Goal: Task Accomplishment & Management: Manage account settings

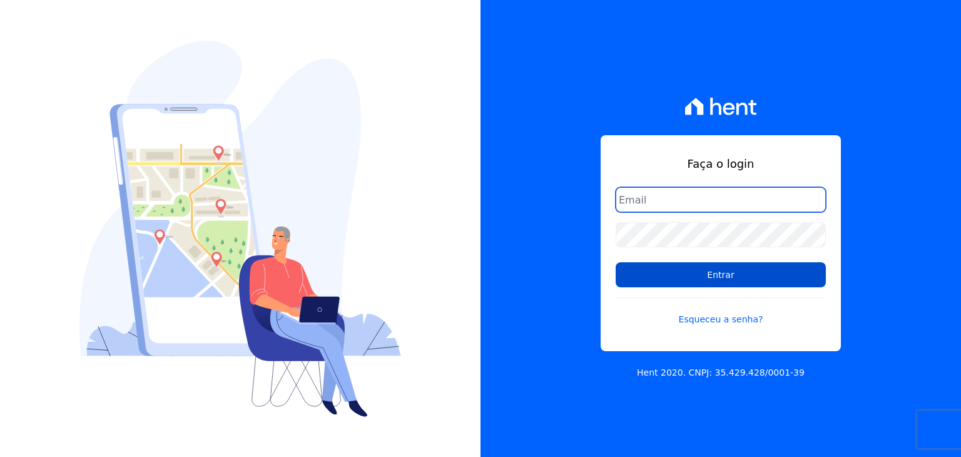
type input "[PERSON_NAME][EMAIL_ADDRESS][DOMAIN_NAME]"
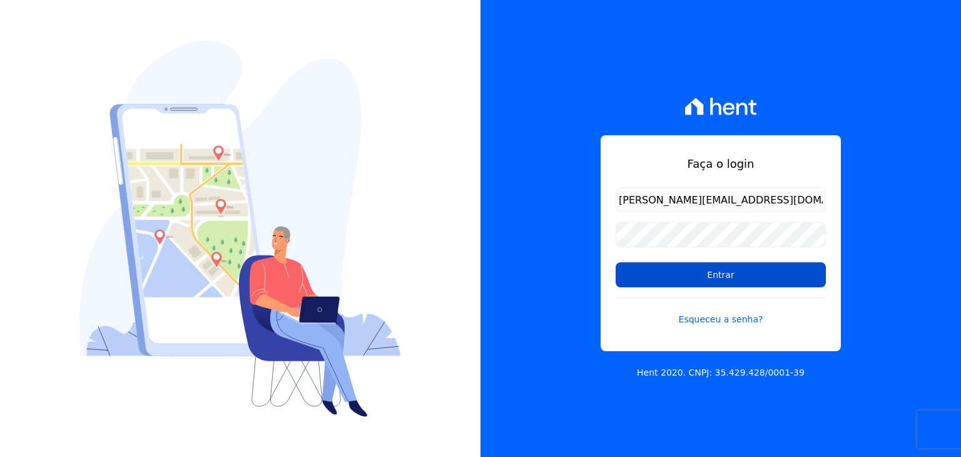
click at [698, 273] on input "Entrar" at bounding box center [720, 274] width 210 height 25
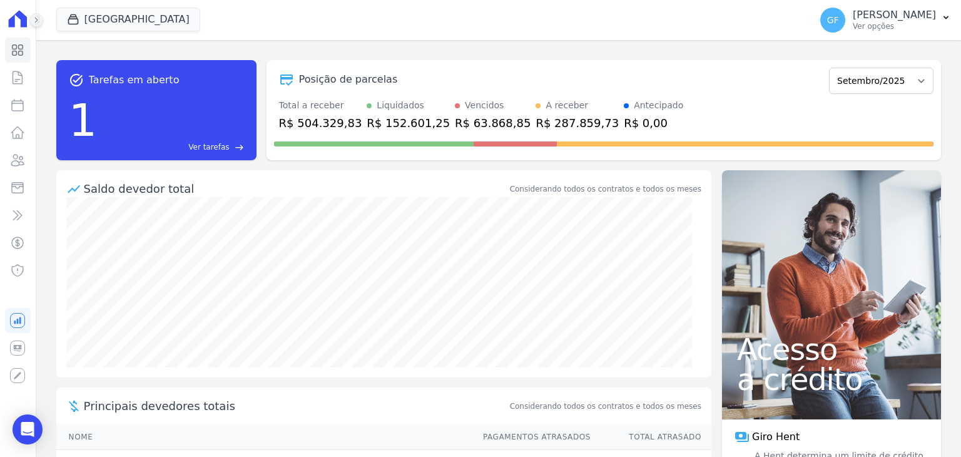
click at [40, 23] on button at bounding box center [36, 20] width 14 height 14
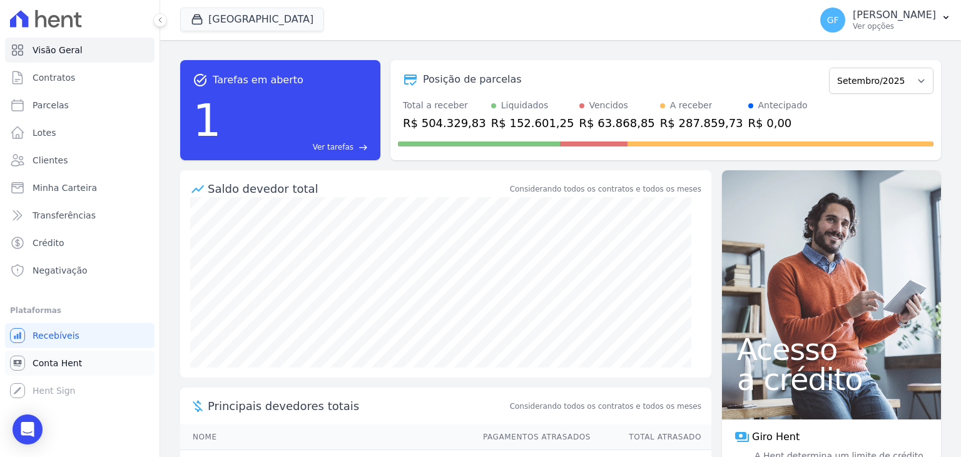
click at [42, 358] on span "Conta Hent" at bounding box center [57, 362] width 49 height 13
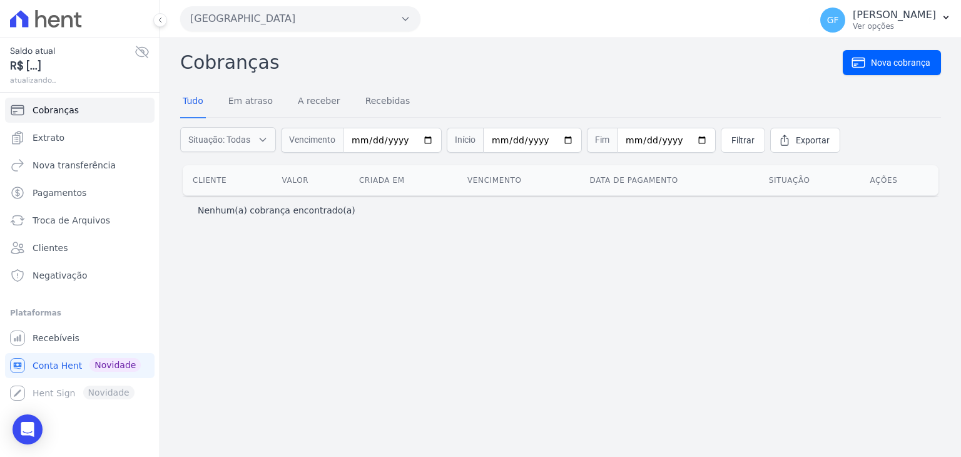
click at [145, 51] on icon at bounding box center [141, 51] width 15 height 15
click at [50, 139] on span "Extrato" at bounding box center [49, 137] width 32 height 13
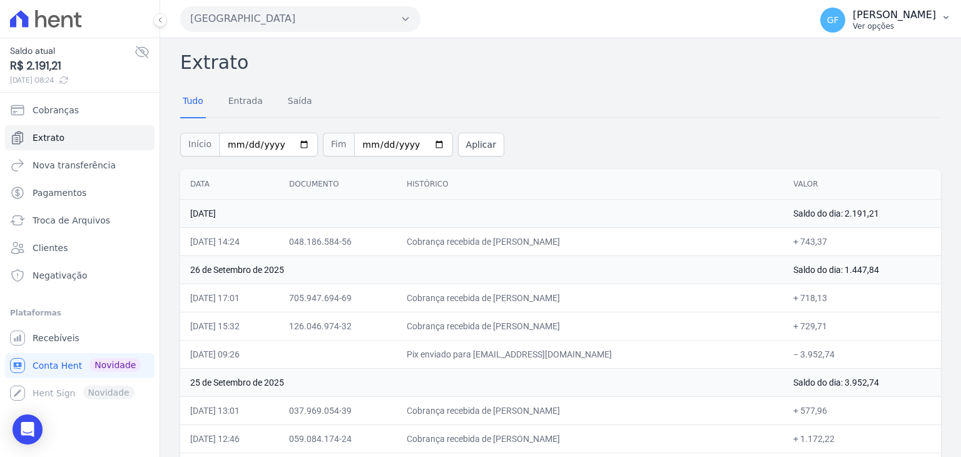
click at [871, 25] on p "Ver opções" at bounding box center [893, 26] width 83 height 10
click at [43, 339] on span "Recebíveis" at bounding box center [56, 337] width 47 height 13
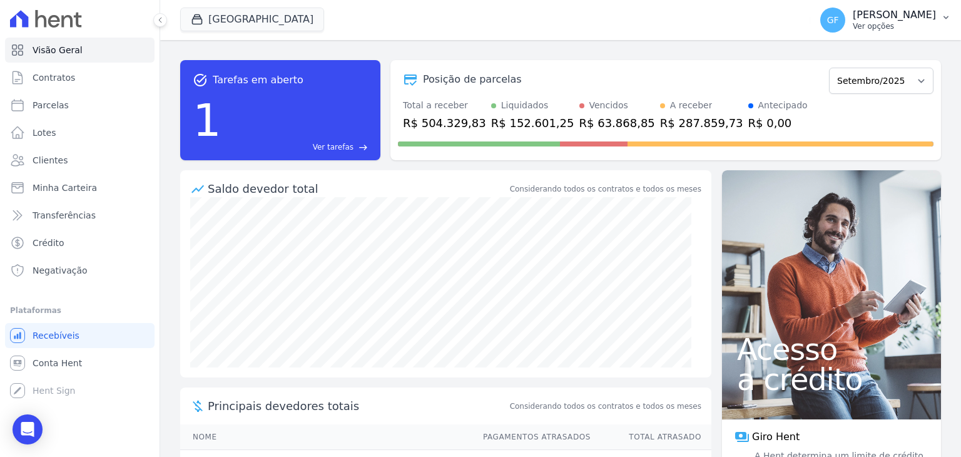
click at [884, 21] on p "[PERSON_NAME]" at bounding box center [893, 15] width 83 height 13
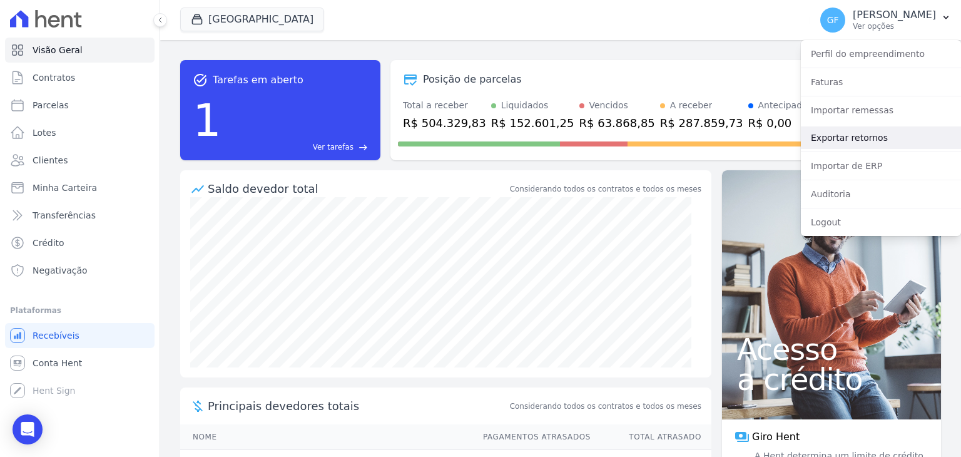
click at [870, 143] on link "Exportar retornos" at bounding box center [881, 137] width 160 height 23
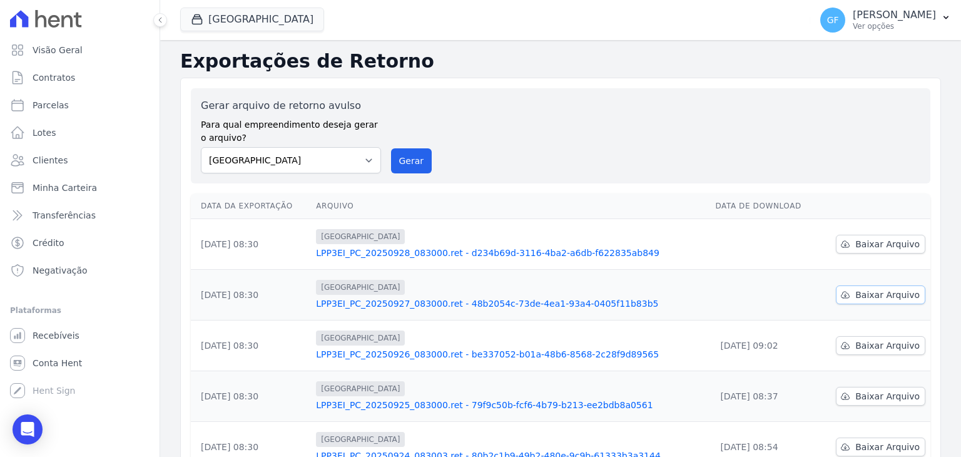
click at [847, 301] on link "Baixar Arquivo" at bounding box center [880, 294] width 89 height 19
click at [542, 303] on link "LPP3EI_PC_20250927_083000.ret - 48b2054c-73de-4ea1-93a4-0405f11b83b5" at bounding box center [510, 303] width 389 height 13
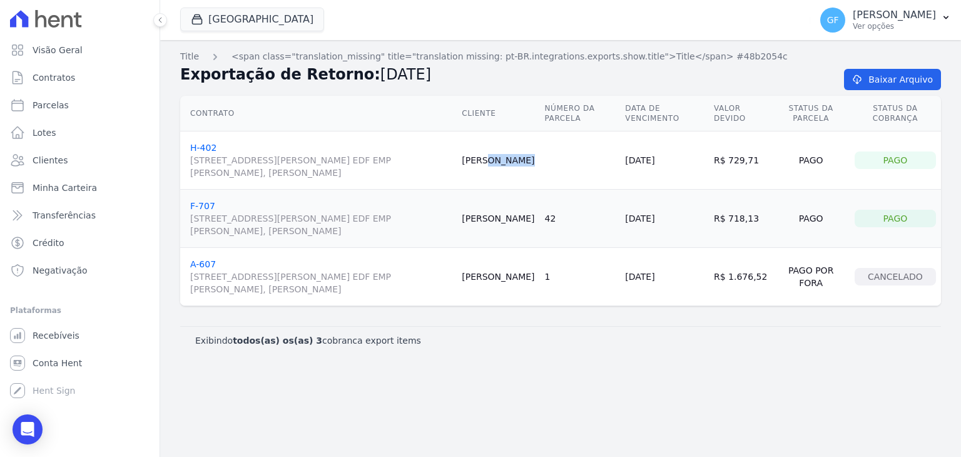
drag, startPoint x: 500, startPoint y: 159, endPoint x: 564, endPoint y: 159, distance: 64.4
click at [564, 159] on tr "H-402 Avenida Engenheiro Domingos Ferreira, 2589, SALA 202 EDF EMP ALEXANDRE CA…" at bounding box center [560, 160] width 760 height 58
copy tr "Mayara Silva"
drag, startPoint x: 640, startPoint y: 158, endPoint x: 703, endPoint y: 158, distance: 62.5
click at [703, 158] on td "26/09/2025" at bounding box center [664, 160] width 89 height 58
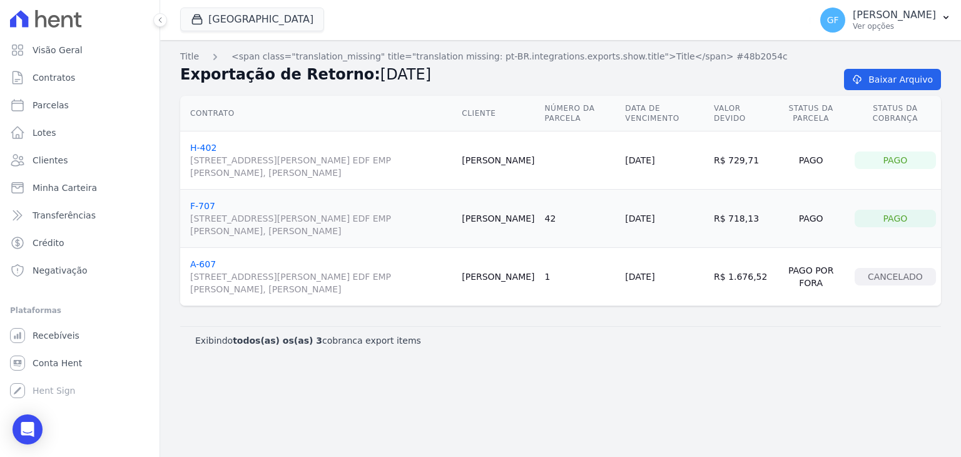
click at [727, 156] on td "R$ 729,71" at bounding box center [741, 160] width 64 height 58
click at [876, 12] on p "[PERSON_NAME]" at bounding box center [893, 15] width 83 height 13
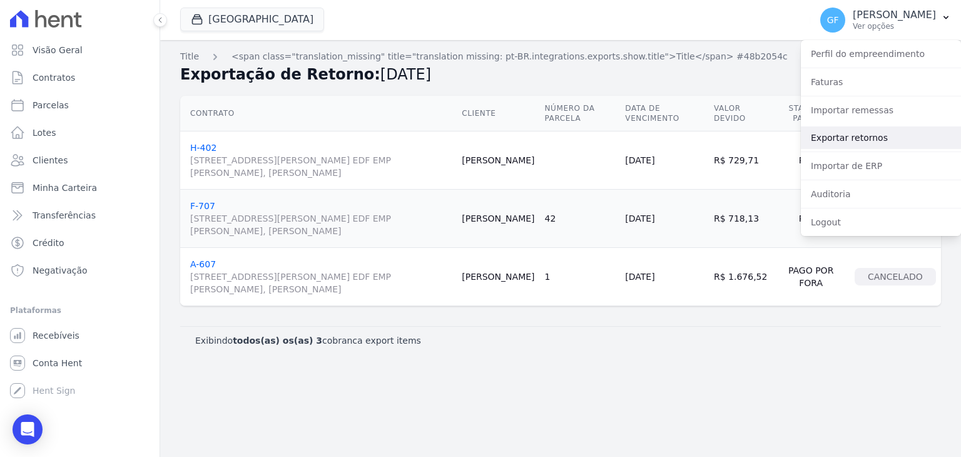
click at [837, 141] on link "Exportar retornos" at bounding box center [881, 137] width 160 height 23
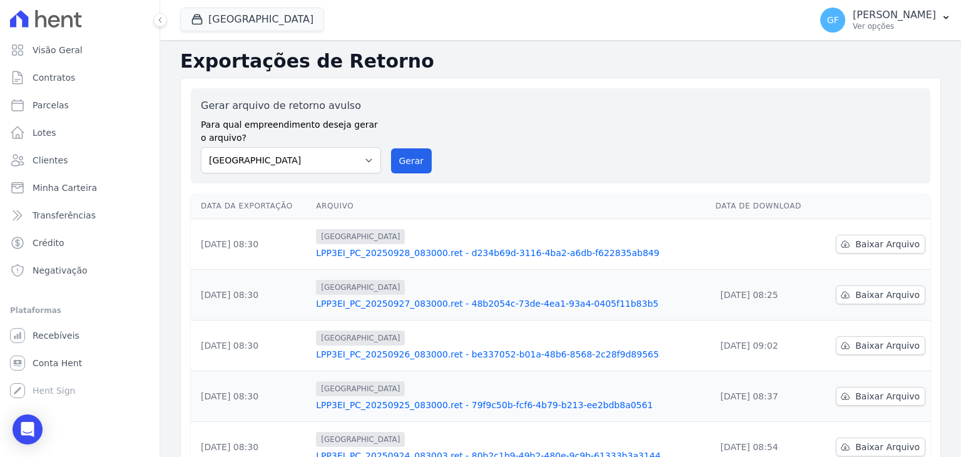
click at [818, 238] on td "Baixar Arquivo" at bounding box center [874, 244] width 112 height 51
click at [846, 241] on icon at bounding box center [845, 244] width 10 height 10
click at [888, 9] on p "[PERSON_NAME]" at bounding box center [893, 15] width 83 height 13
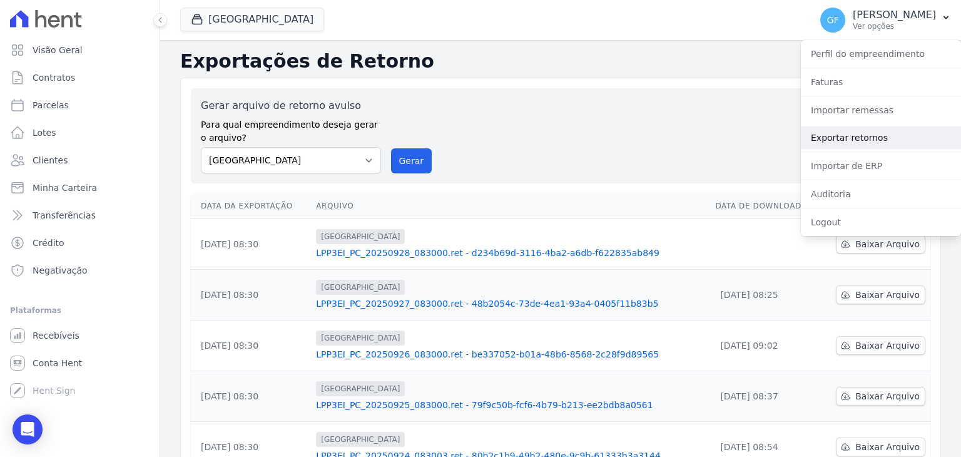
click at [843, 136] on link "Exportar retornos" at bounding box center [881, 137] width 160 height 23
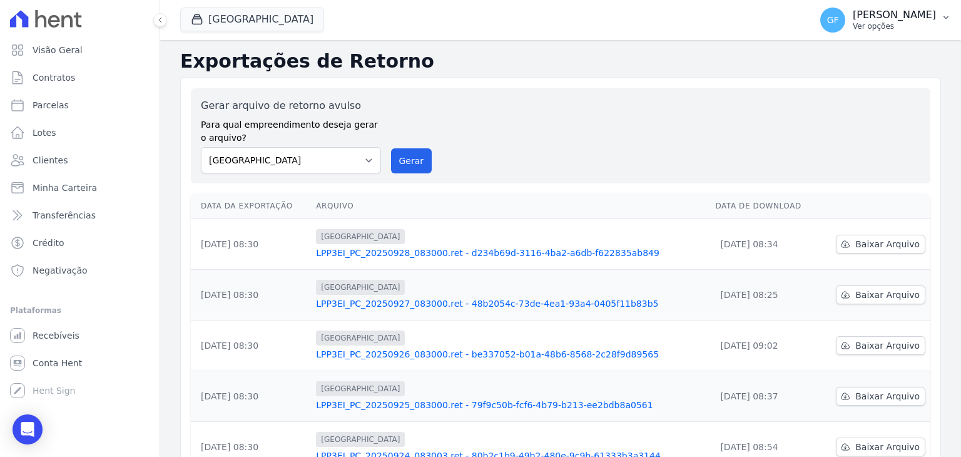
click at [905, 13] on p "[PERSON_NAME]" at bounding box center [893, 15] width 83 height 13
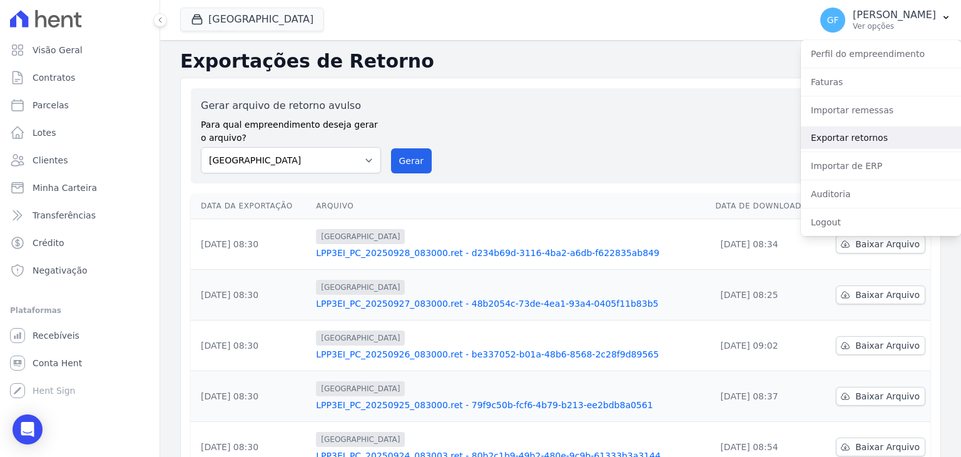
click at [834, 129] on link "Exportar retornos" at bounding box center [881, 137] width 160 height 23
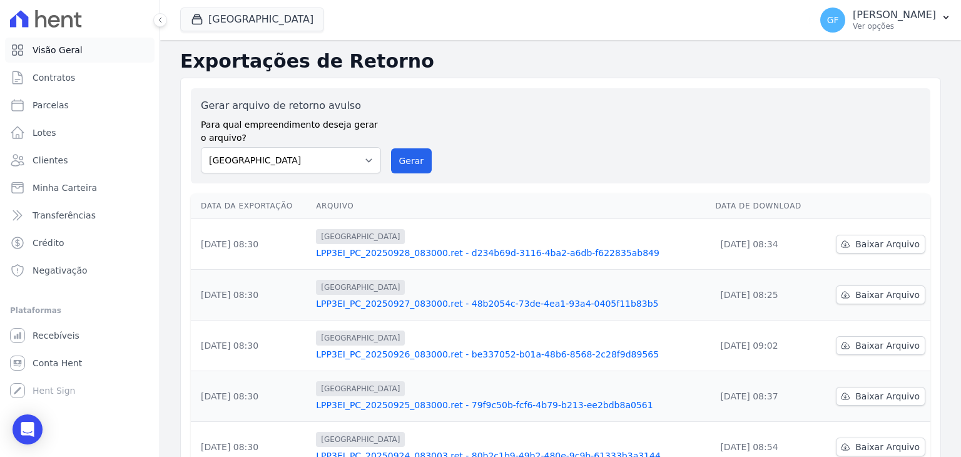
click at [55, 52] on span "Visão Geral" at bounding box center [58, 50] width 50 height 13
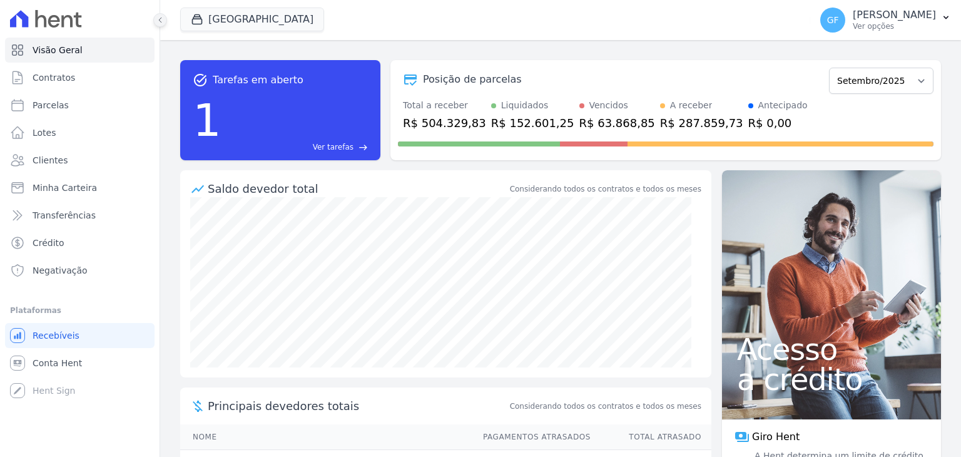
click at [163, 19] on icon at bounding box center [160, 20] width 8 height 8
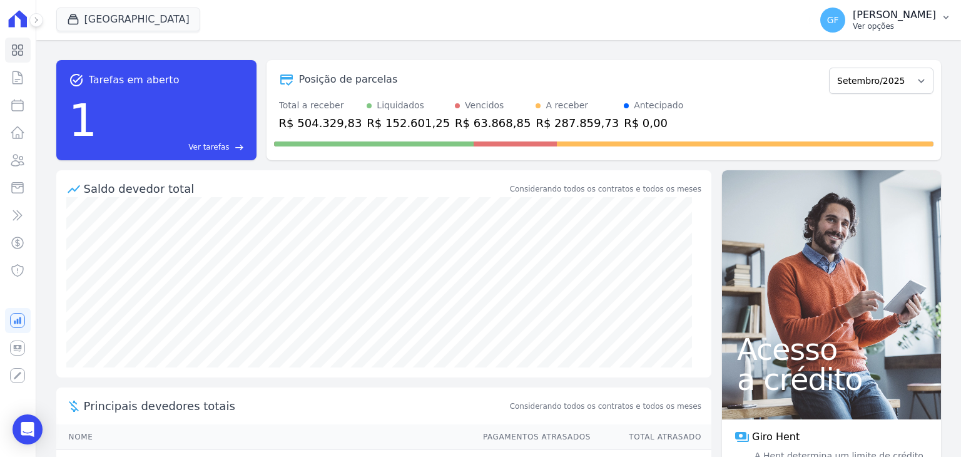
click at [889, 16] on p "Guilherme Farias" at bounding box center [893, 15] width 83 height 13
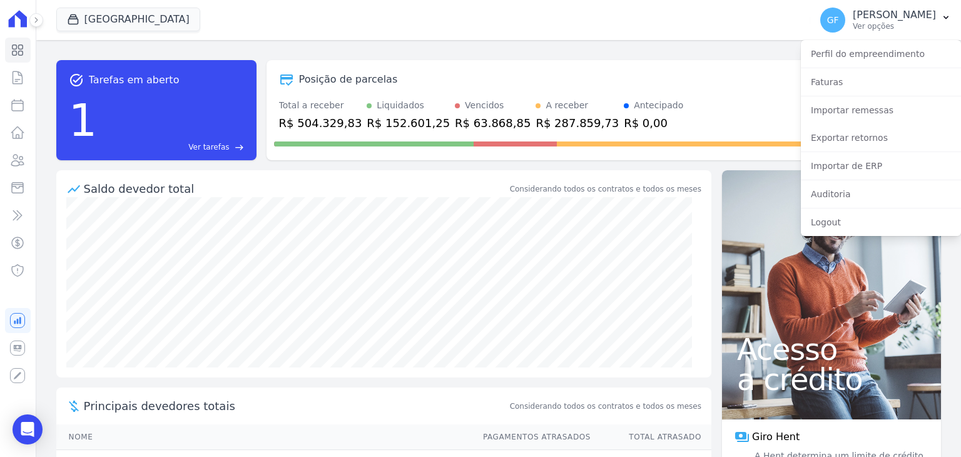
click at [849, 125] on div "Exportar retornos" at bounding box center [881, 138] width 160 height 28
click at [844, 137] on link "Exportar retornos" at bounding box center [881, 137] width 160 height 23
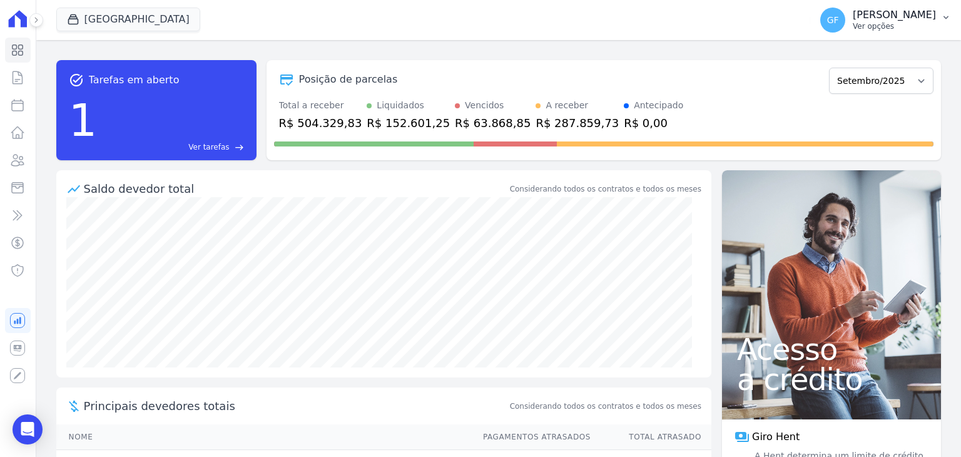
click at [861, 13] on p "[PERSON_NAME]" at bounding box center [893, 15] width 83 height 13
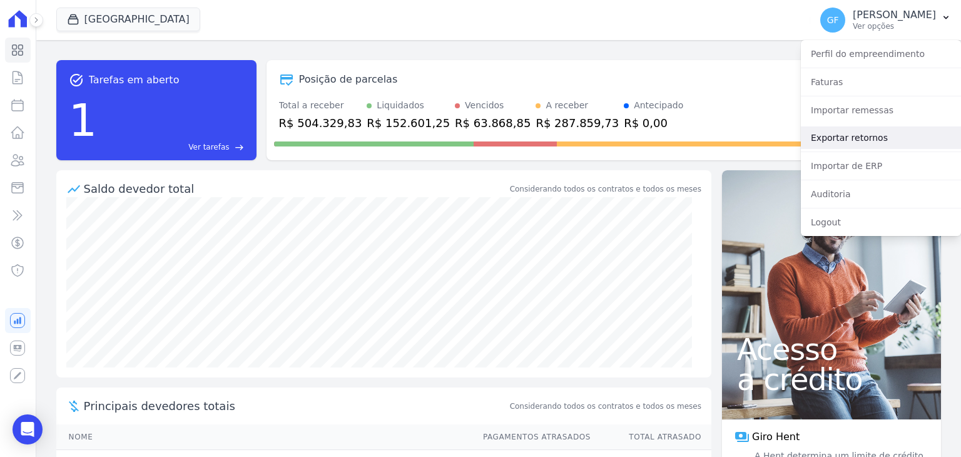
click at [849, 131] on link "Exportar retornos" at bounding box center [881, 137] width 160 height 23
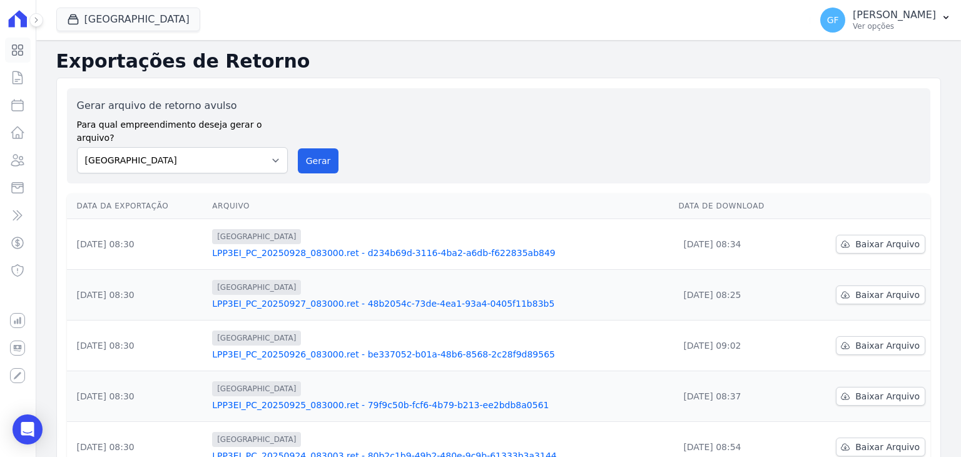
click at [13, 48] on icon at bounding box center [18, 50] width 11 height 11
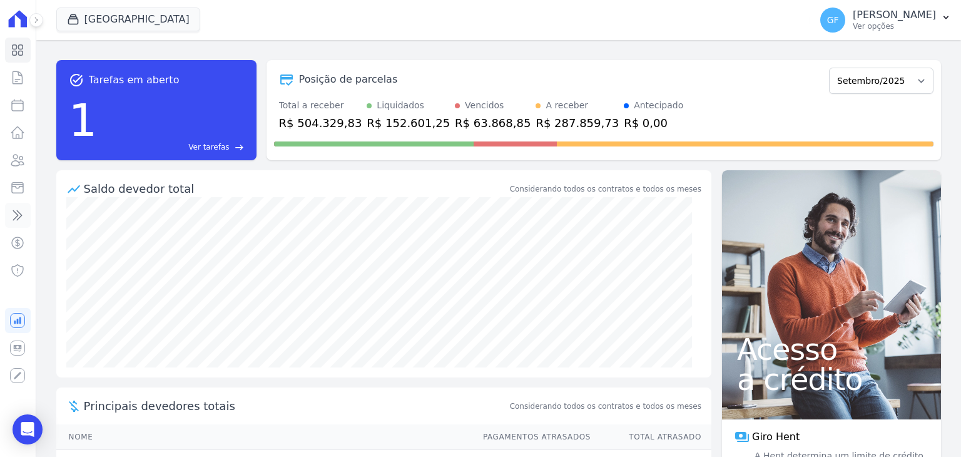
click at [20, 220] on icon at bounding box center [17, 215] width 15 height 15
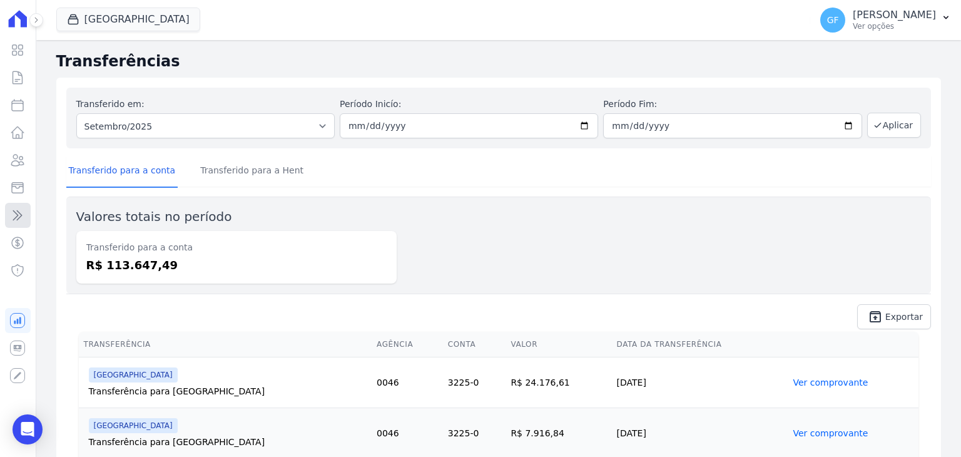
click at [20, 216] on icon at bounding box center [18, 215] width 9 height 9
click at [18, 158] on icon at bounding box center [17, 160] width 15 height 15
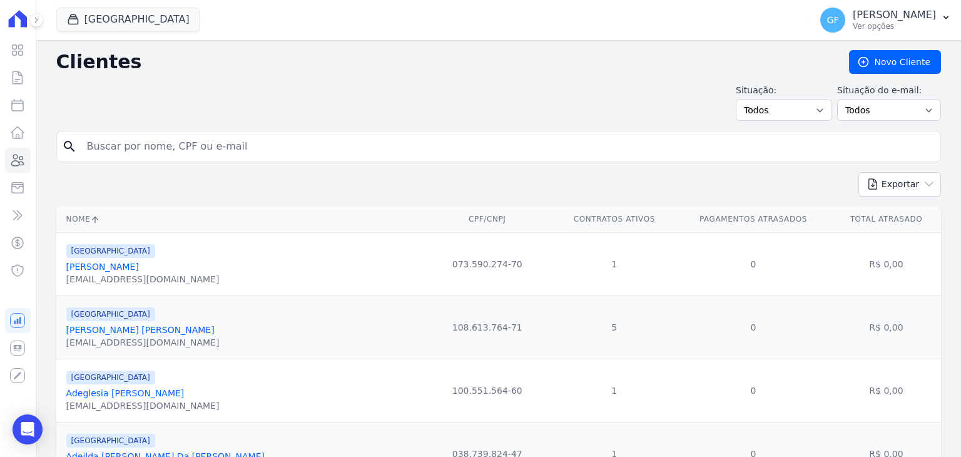
drag, startPoint x: 148, startPoint y: 150, endPoint x: 152, endPoint y: 139, distance: 11.3
click at [148, 150] on input "search" at bounding box center [507, 146] width 856 height 25
type input "jessica oli"
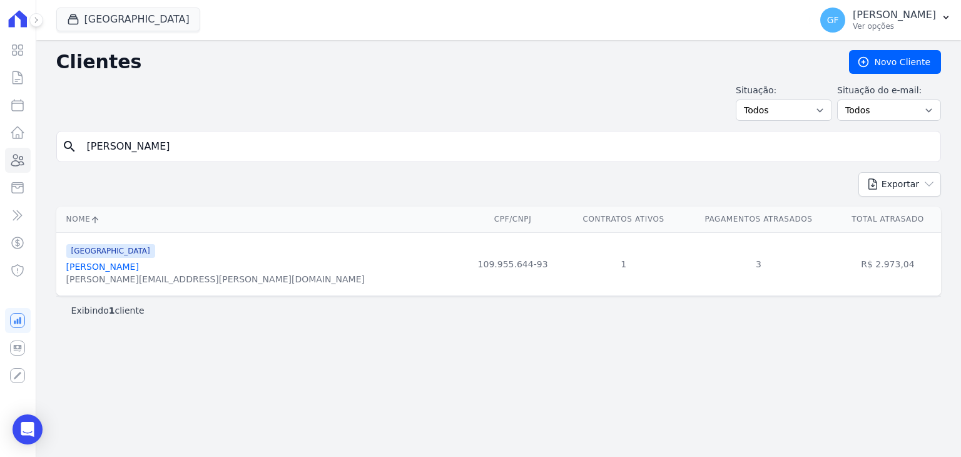
click at [114, 266] on link "Jéssica Oliveira De Sena" at bounding box center [102, 266] width 73 height 10
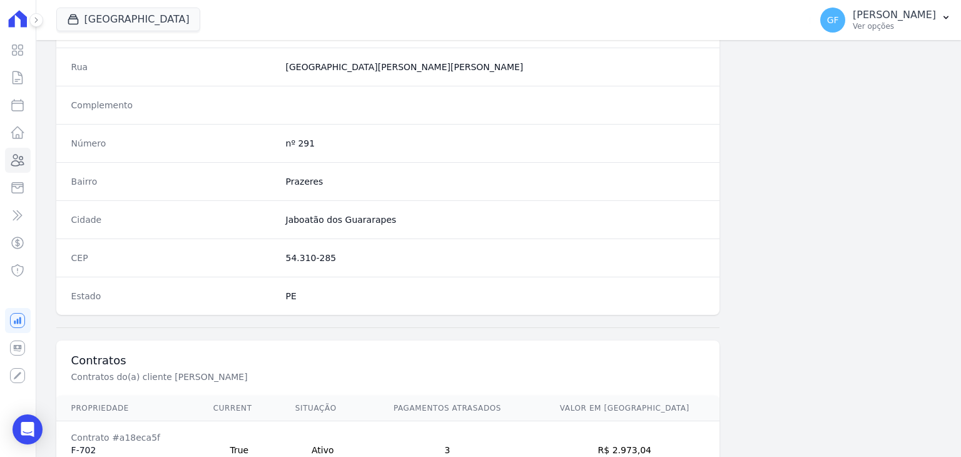
scroll to position [710, 0]
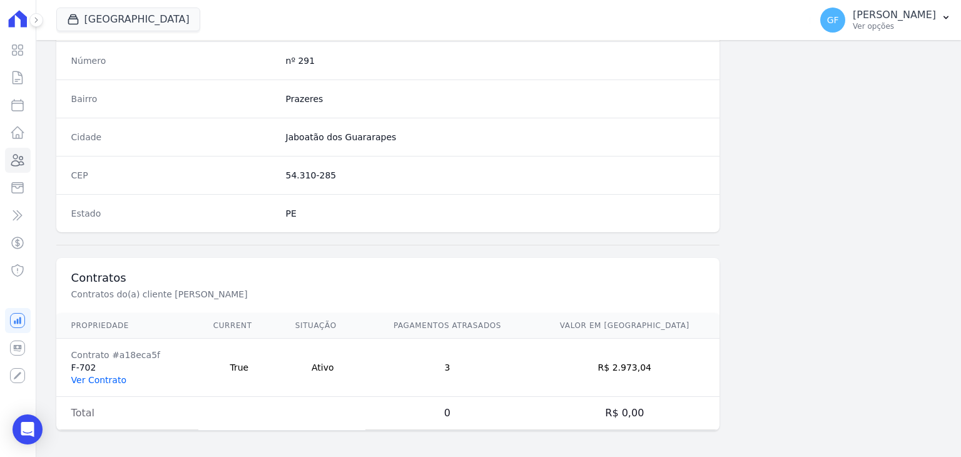
click at [94, 375] on link "Ver Contrato" at bounding box center [98, 380] width 55 height 10
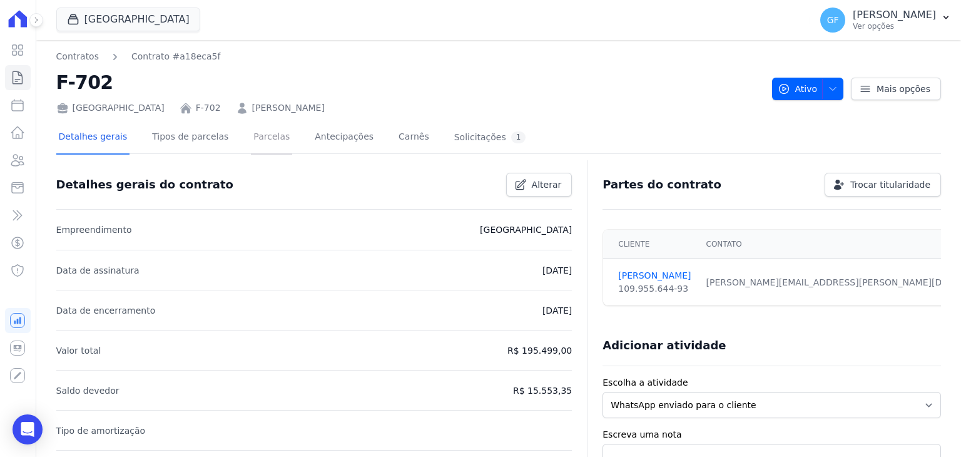
click at [263, 136] on link "Parcelas" at bounding box center [271, 137] width 41 height 33
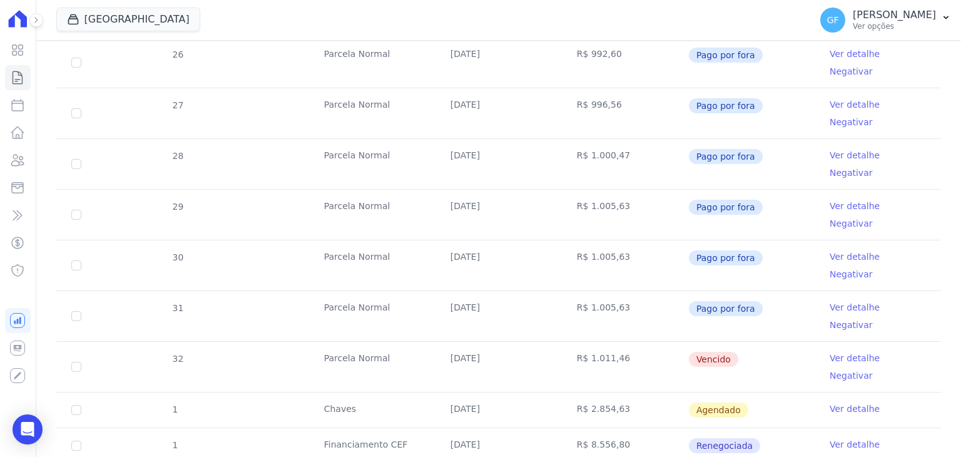
scroll to position [375, 0]
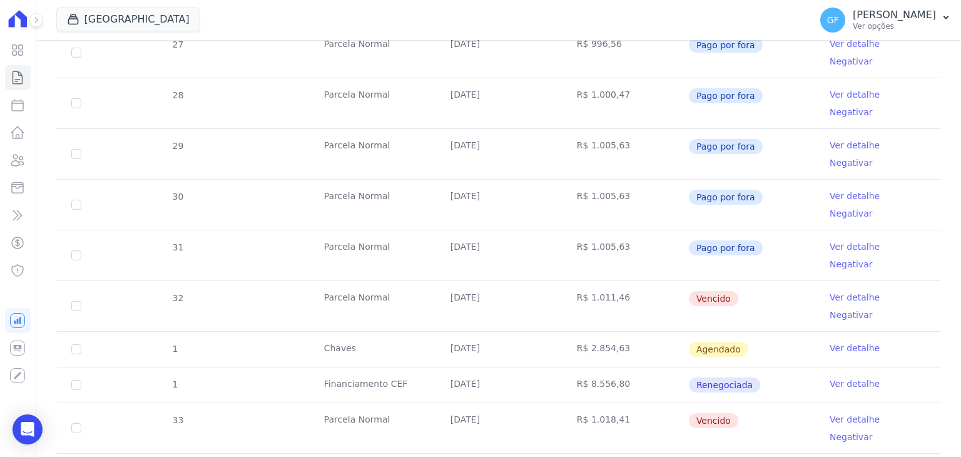
drag, startPoint x: 320, startPoint y: 206, endPoint x: 757, endPoint y: 201, distance: 437.2
click at [757, 280] on tr "32 Parcela Normal 30/07/2025 R$ 1.011,46 Vencido Ver detalhe Negativar" at bounding box center [498, 305] width 884 height 51
drag, startPoint x: 312, startPoint y: 310, endPoint x: 740, endPoint y: 306, distance: 428.4
click at [740, 402] on tr "33 Parcela Normal 30/08/2025 R$ 1.018,41 Vencido Ver detalhe Negativar" at bounding box center [498, 427] width 884 height 51
click at [543, 281] on td "[DATE]" at bounding box center [498, 306] width 126 height 50
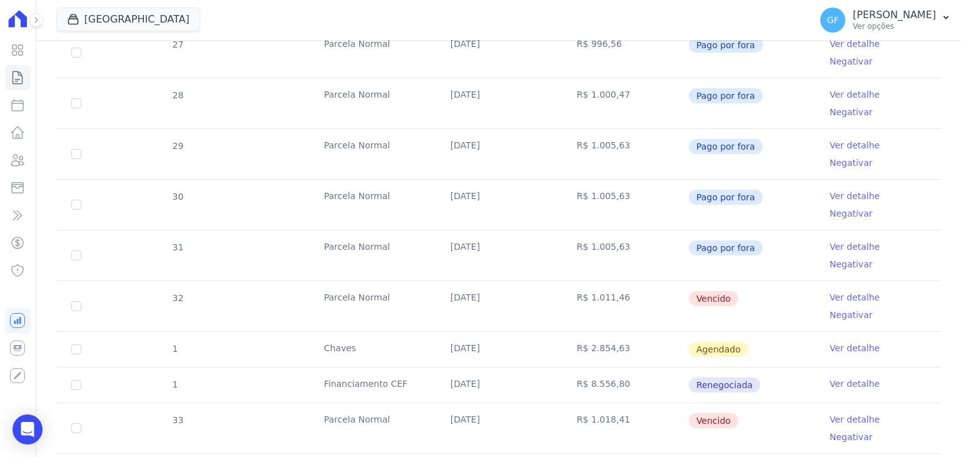
click at [829, 291] on link "Ver detalhe" at bounding box center [854, 297] width 50 height 13
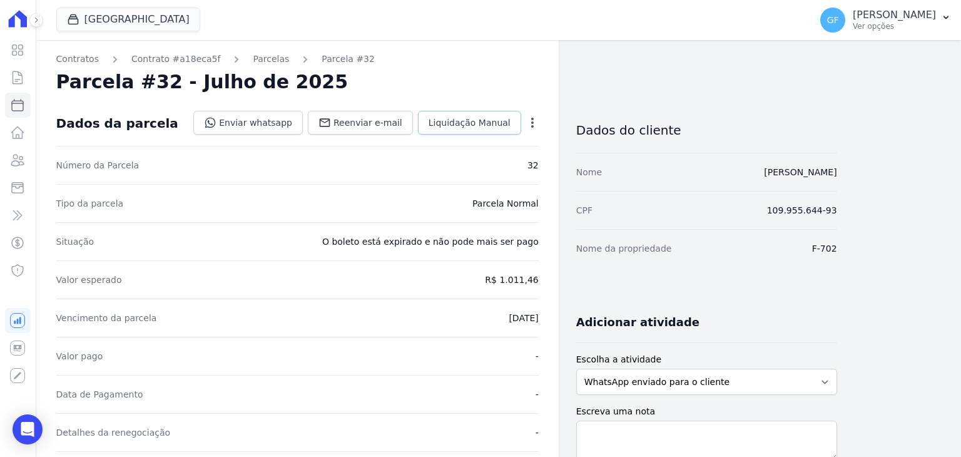
click at [470, 126] on span "Liquidação Manual" at bounding box center [469, 122] width 82 height 13
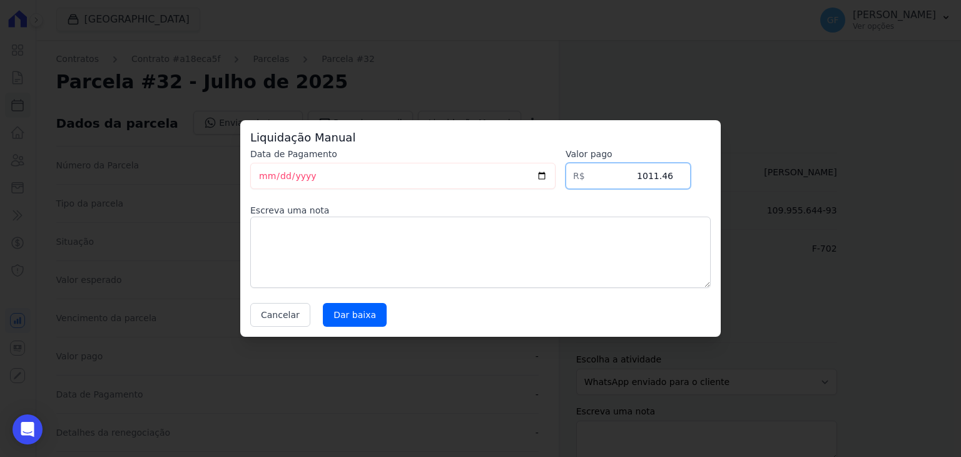
drag, startPoint x: 640, startPoint y: 178, endPoint x: 715, endPoint y: 181, distance: 75.1
click at [715, 181] on div "Liquidação Manual Data de Pagamento 2025-09-29 Valor pago R$ 1011.46 Escreva um…" at bounding box center [480, 228] width 480 height 216
type input "1068.14"
click at [353, 232] on textarea at bounding box center [480, 251] width 460 height 71
type textarea "Pago via PIX"
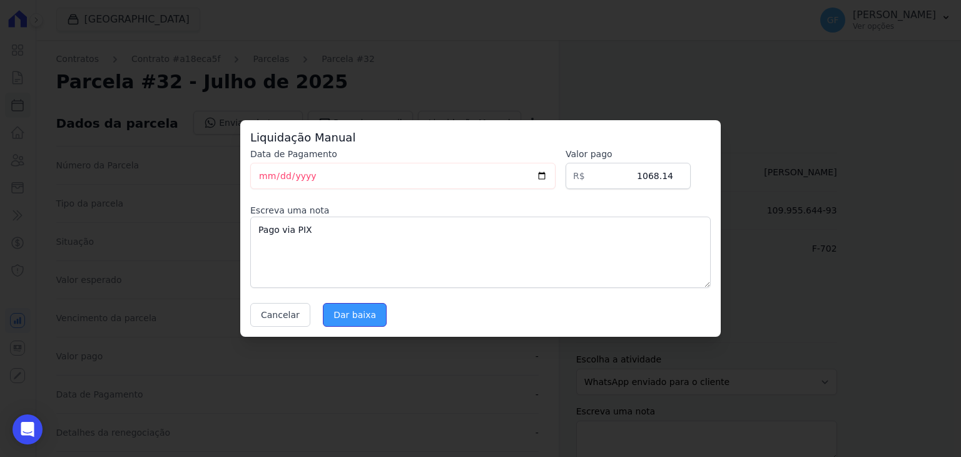
click at [336, 315] on input "Dar baixa" at bounding box center [355, 315] width 64 height 24
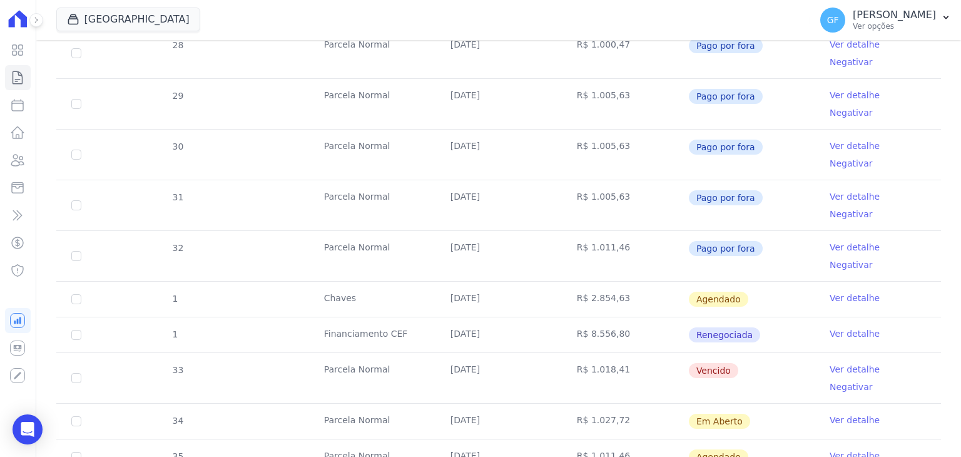
scroll to position [428, 0]
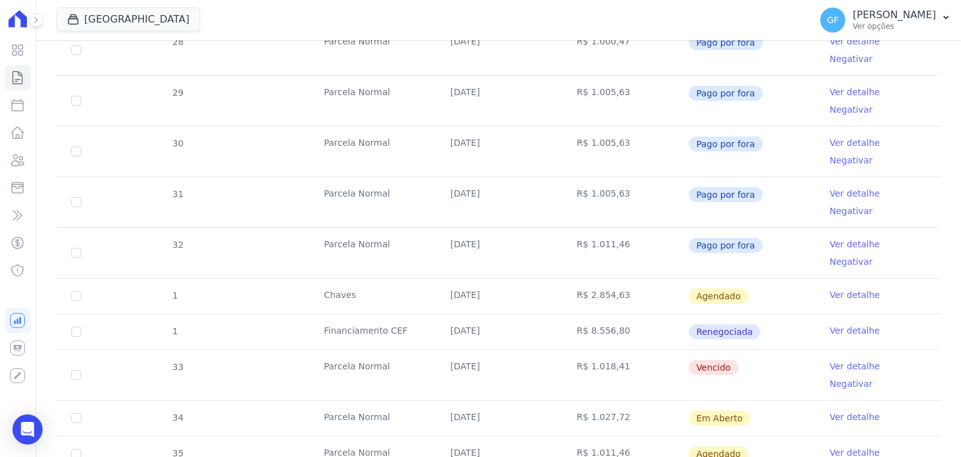
drag, startPoint x: 443, startPoint y: 263, endPoint x: 694, endPoint y: 261, distance: 250.8
click at [694, 349] on tr "33 Parcela Normal 30/08/2025 R$ 1.018,41 Vencido Ver detalhe Negativar" at bounding box center [498, 374] width 884 height 51
click at [758, 350] on td "Vencido" at bounding box center [751, 375] width 126 height 50
click at [836, 360] on link "Ver detalhe" at bounding box center [854, 366] width 50 height 13
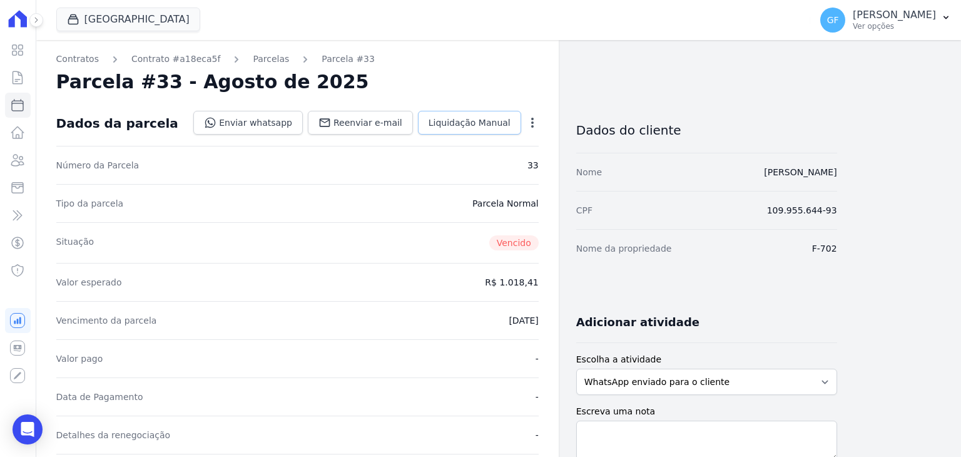
click at [493, 115] on link "Liquidação Manual" at bounding box center [469, 123] width 103 height 24
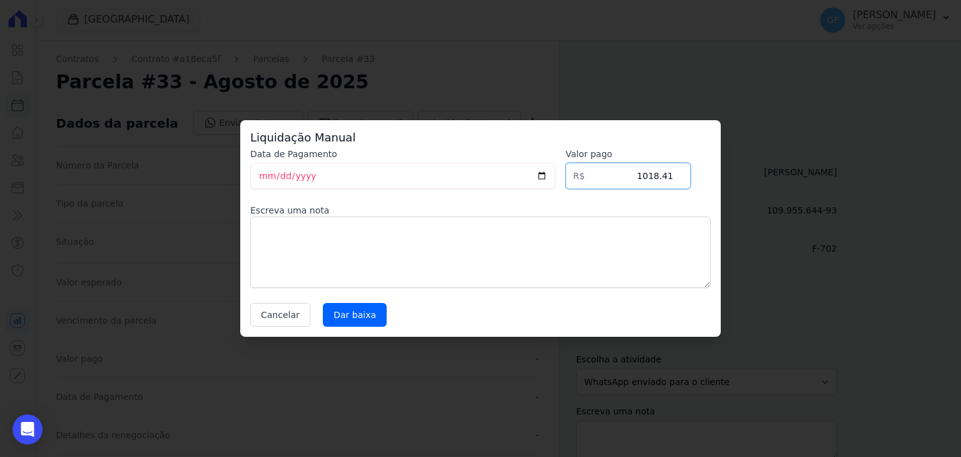
click at [743, 181] on div "Liquidação Manual Data de Pagamento 2025-09-29 Valor pago R$ 1018.41 Escreva um…" at bounding box center [480, 228] width 961 height 457
type input "1056.83"
click at [345, 305] on input "Dar baixa" at bounding box center [355, 315] width 64 height 24
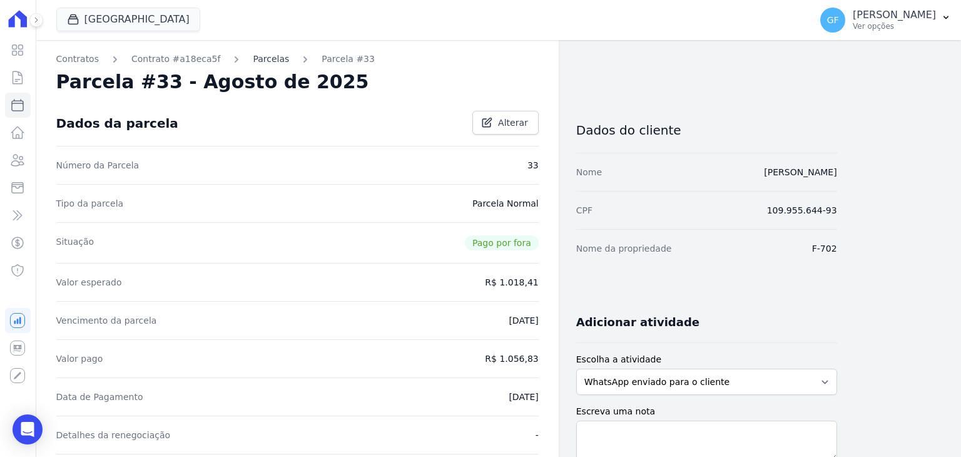
click at [253, 60] on link "Parcelas" at bounding box center [271, 59] width 36 height 13
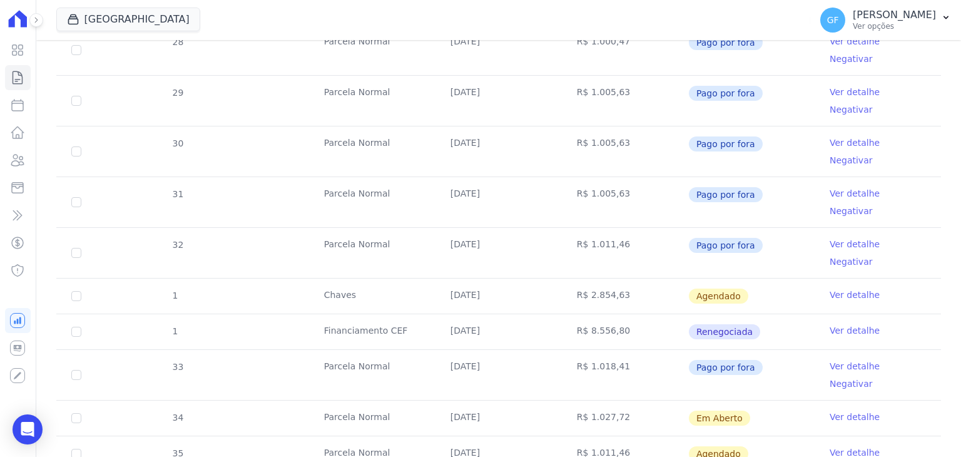
scroll to position [53, 0]
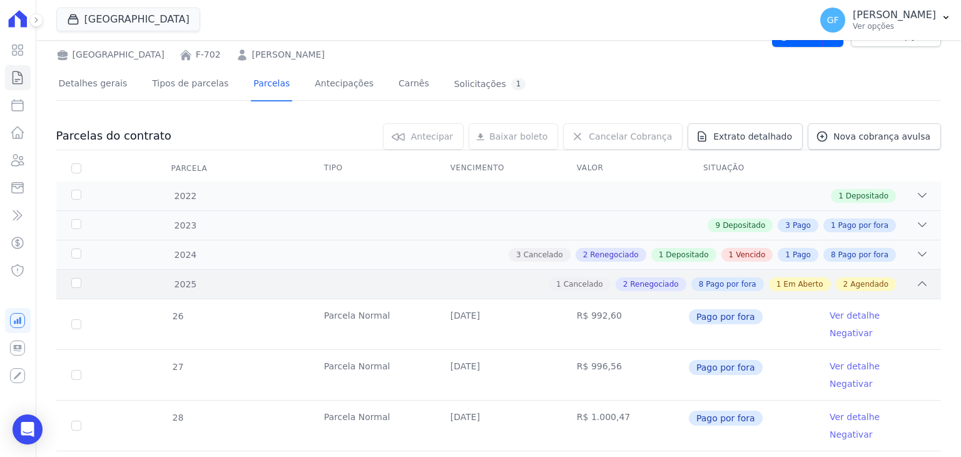
click at [394, 283] on div "1 Cancelado 2 Renegociado 8 Pago por fora 1 Em Aberto 2 Agendado" at bounding box center [541, 284] width 773 height 14
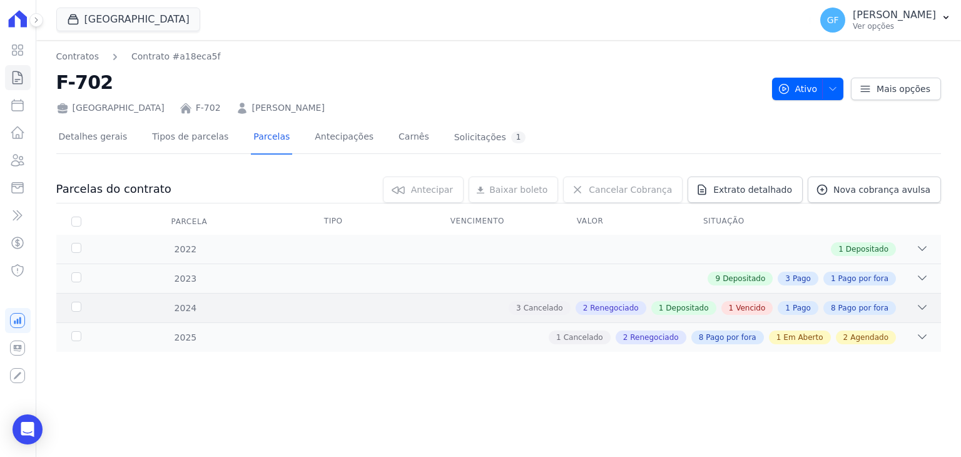
click at [388, 298] on div "2024 3 Cancelado 2 Renegociado 1 Depositado 1 Vencido 1 Pago 8 Pago por fora" at bounding box center [498, 307] width 884 height 29
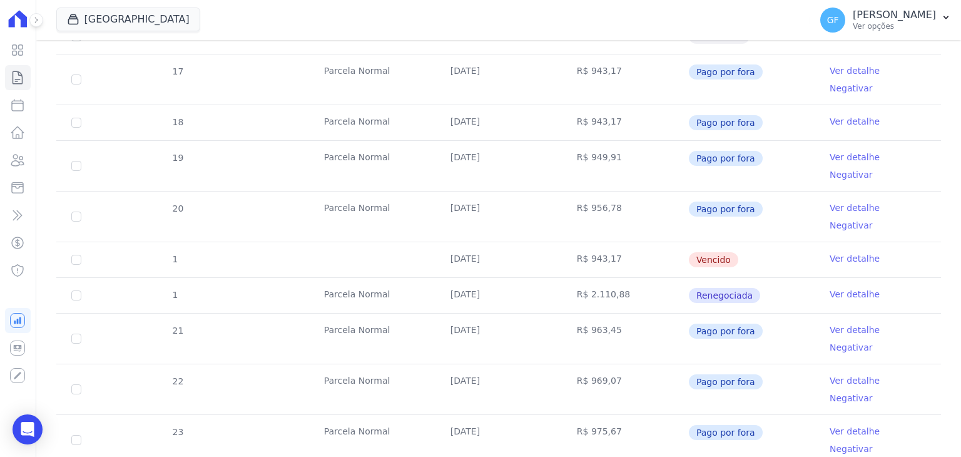
scroll to position [438, 0]
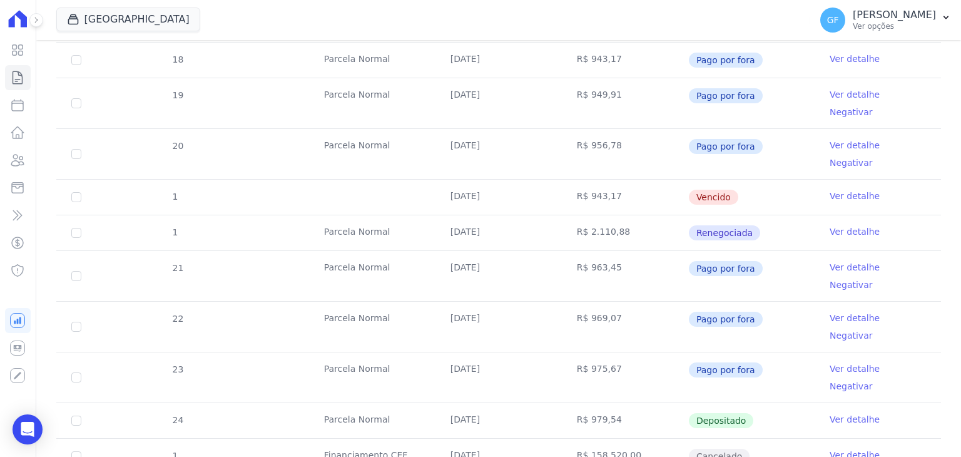
drag, startPoint x: 505, startPoint y: 148, endPoint x: 728, endPoint y: 154, distance: 222.7
click at [728, 179] on tr "1 30/07/2024 R$ 943,17 Vencido Ver detalhe" at bounding box center [498, 197] width 884 height 36
click at [849, 189] on link "Ver detalhe" at bounding box center [854, 195] width 50 height 13
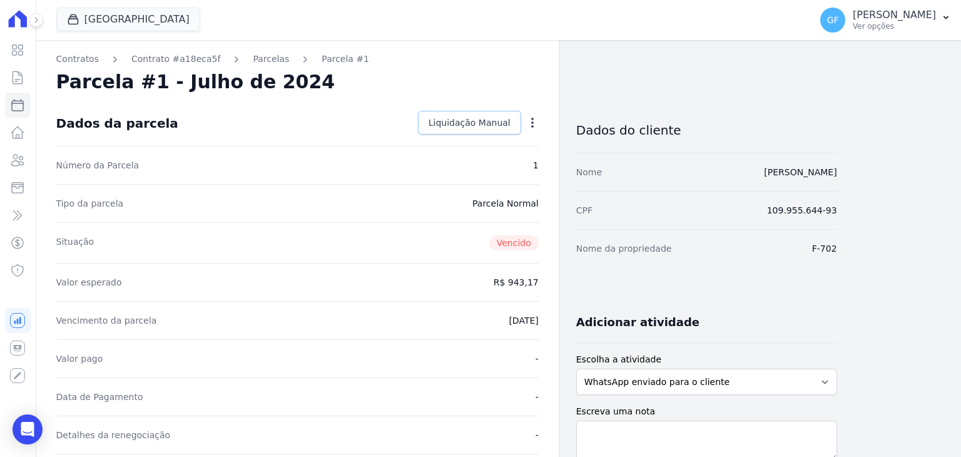
click at [483, 120] on span "Liquidação Manual" at bounding box center [469, 122] width 82 height 13
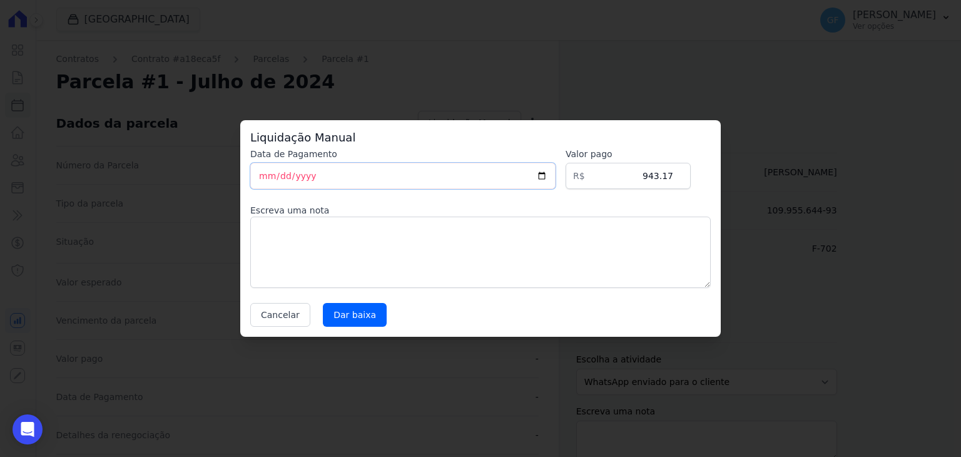
click at [268, 180] on input "[DATE]" at bounding box center [402, 176] width 305 height 26
type input "2024-10-01"
drag, startPoint x: 643, startPoint y: 181, endPoint x: 722, endPoint y: 171, distance: 80.0
click at [702, 181] on div "Data de Pagamento 2024-10-01 Valor pago R$ 943.17 Escreva uma nota Cancelar Dar…" at bounding box center [480, 237] width 460 height 179
type input "992.19"
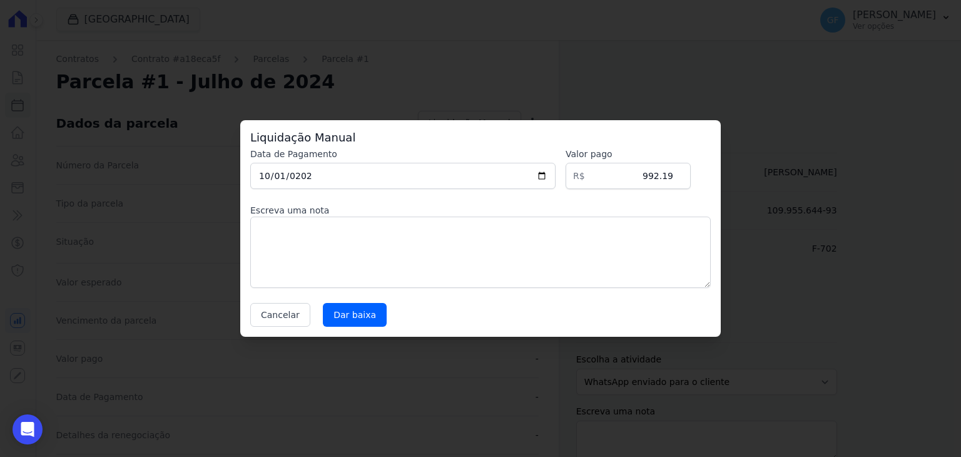
click at [355, 301] on div "Data de Pagamento 2024-10-01 Valor pago R$ 992.19 Escreva uma nota Cancelar Dar…" at bounding box center [480, 237] width 460 height 179
click at [355, 307] on input "Dar baixa" at bounding box center [355, 315] width 64 height 24
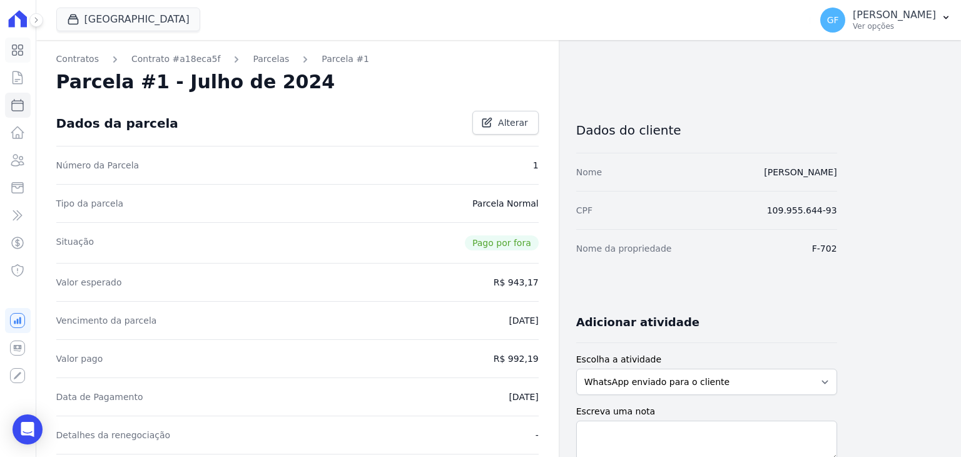
click at [15, 43] on icon at bounding box center [17, 50] width 15 height 15
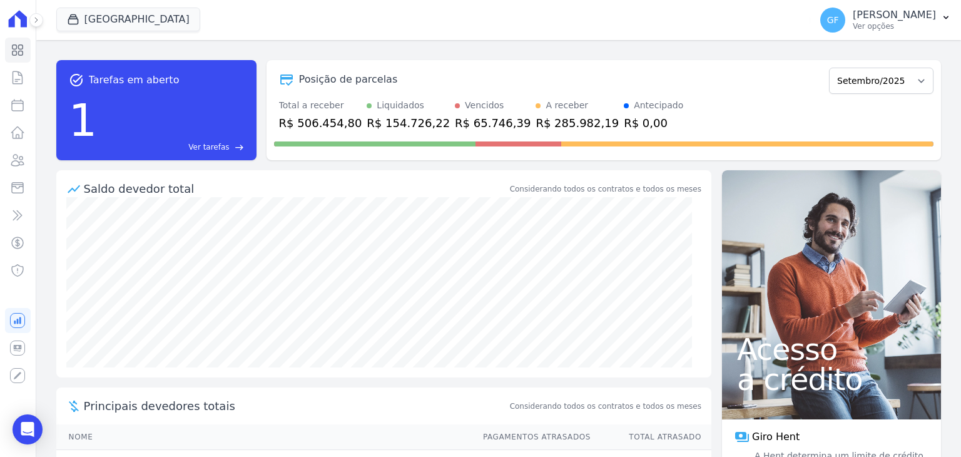
click at [175, 97] on div "1 Ver tarefas east" at bounding box center [156, 120] width 175 height 65
click at [205, 151] on span "Ver tarefas" at bounding box center [208, 146] width 41 height 11
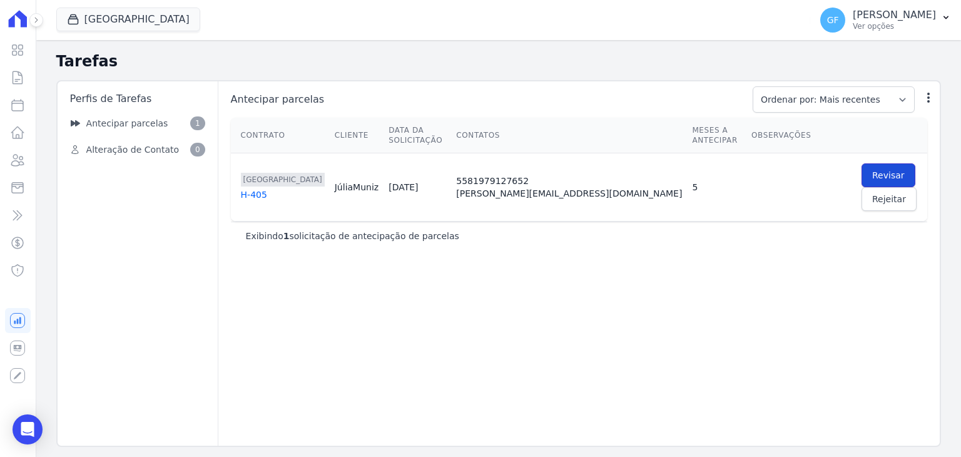
click at [861, 168] on link "Revisar" at bounding box center [888, 175] width 54 height 24
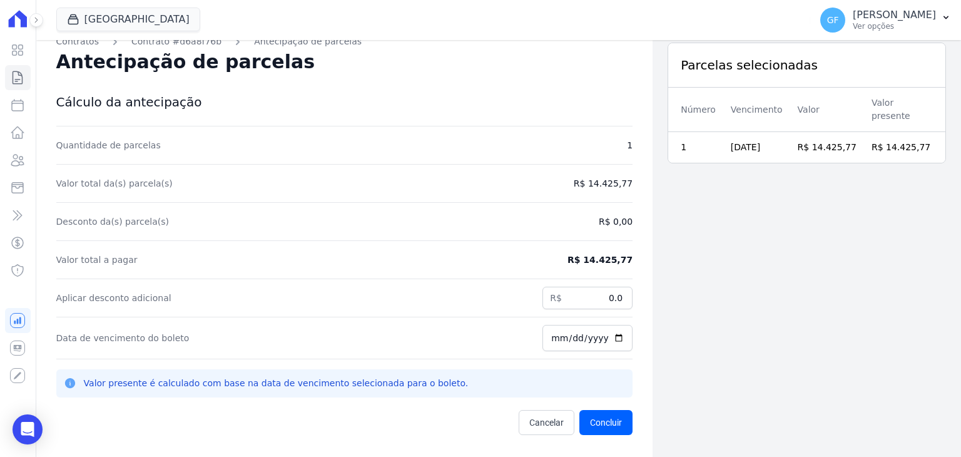
scroll to position [40, 0]
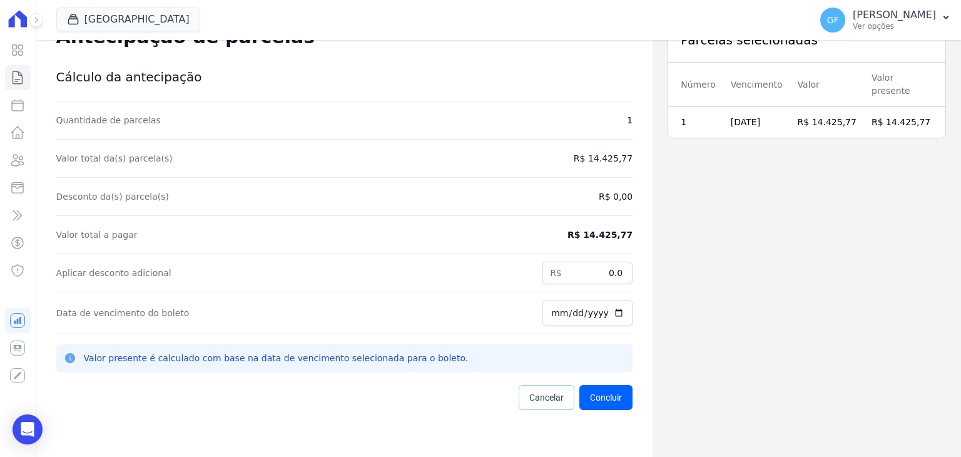
click at [551, 393] on span "Cancelar" at bounding box center [546, 397] width 34 height 13
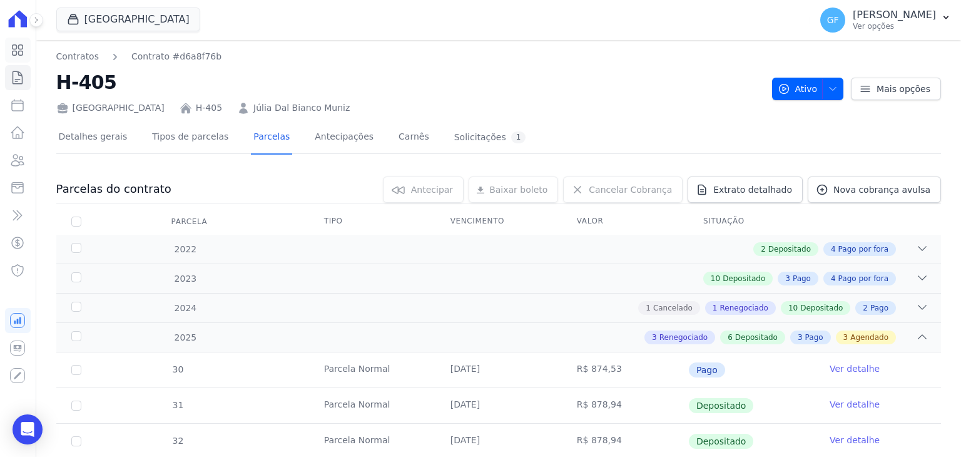
click at [15, 47] on icon at bounding box center [17, 50] width 15 height 15
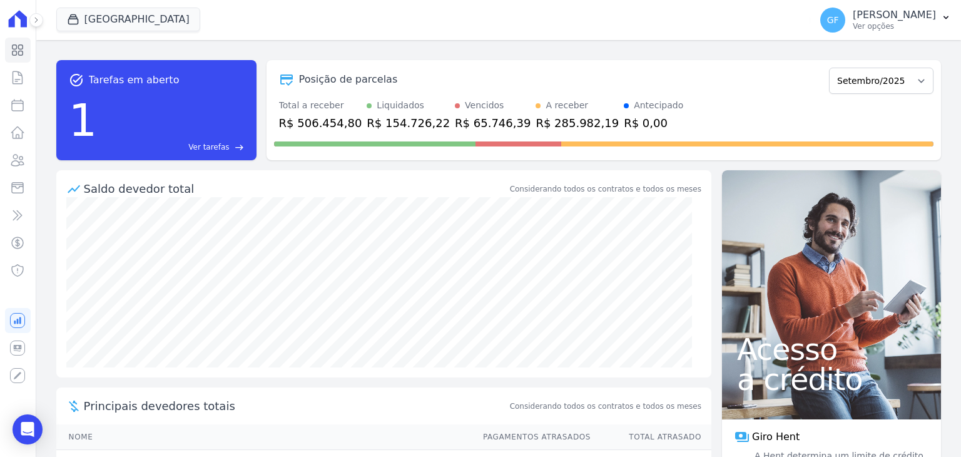
click at [205, 151] on span "Ver tarefas" at bounding box center [208, 146] width 41 height 11
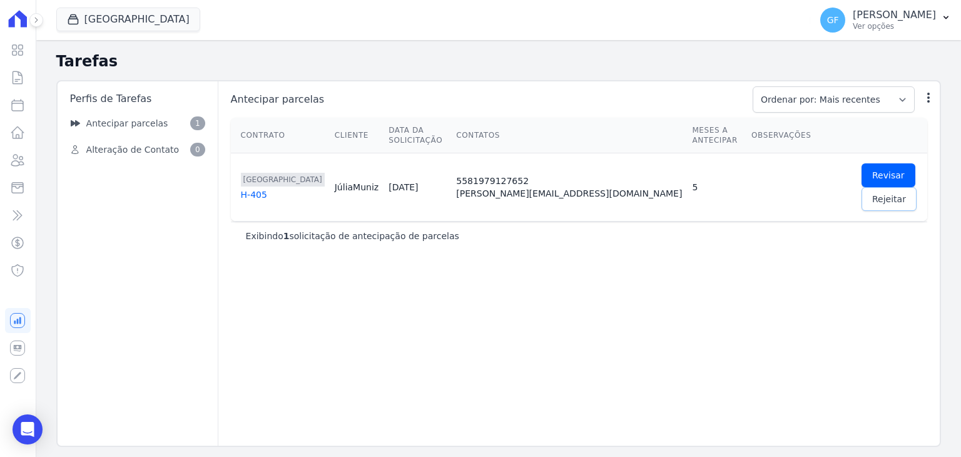
click at [881, 193] on span "Rejeitar" at bounding box center [889, 199] width 34 height 13
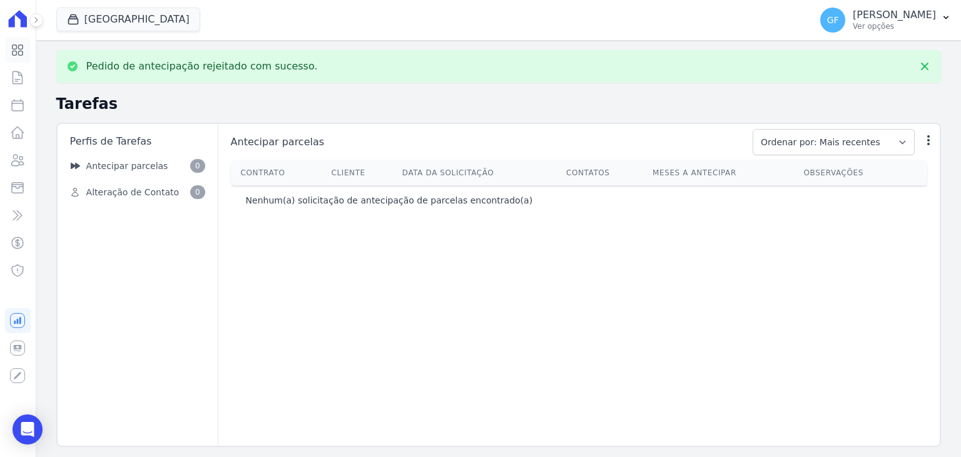
click at [22, 51] on icon at bounding box center [18, 50] width 11 height 11
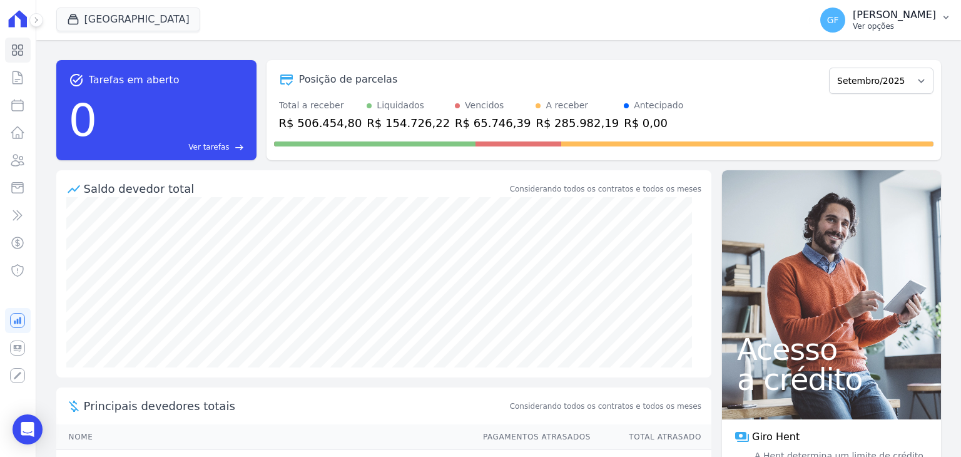
click at [872, 11] on p "[PERSON_NAME]" at bounding box center [893, 15] width 83 height 13
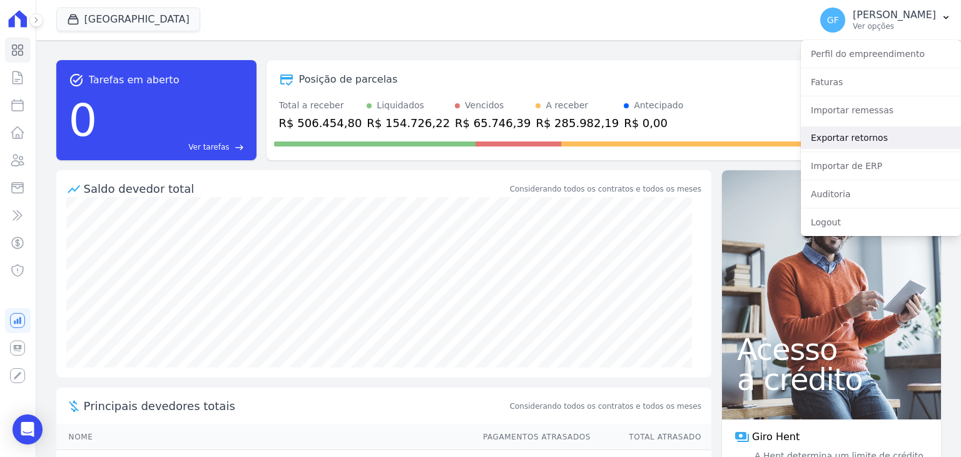
click at [861, 132] on link "Exportar retornos" at bounding box center [881, 137] width 160 height 23
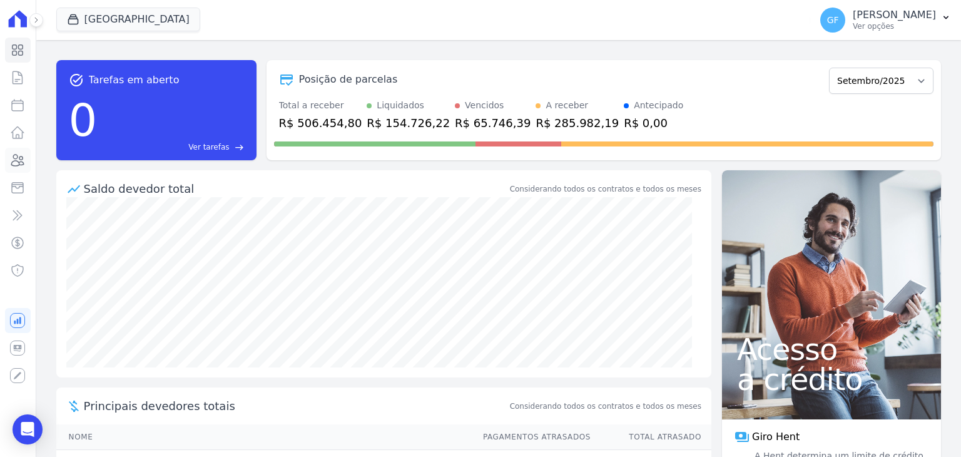
click at [14, 156] on icon at bounding box center [18, 159] width 13 height 11
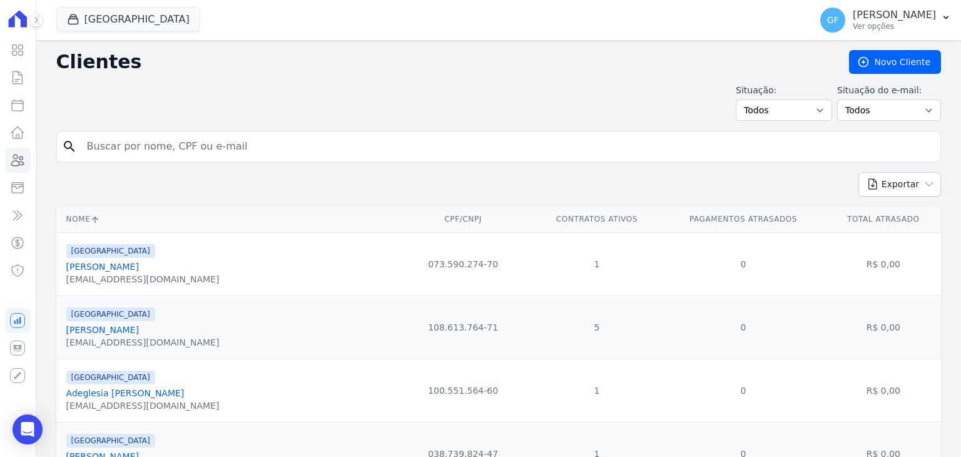
click at [169, 148] on input "search" at bounding box center [507, 146] width 856 height 25
paste input "[PERSON_NAME]"
type input "[PERSON_NAME]"
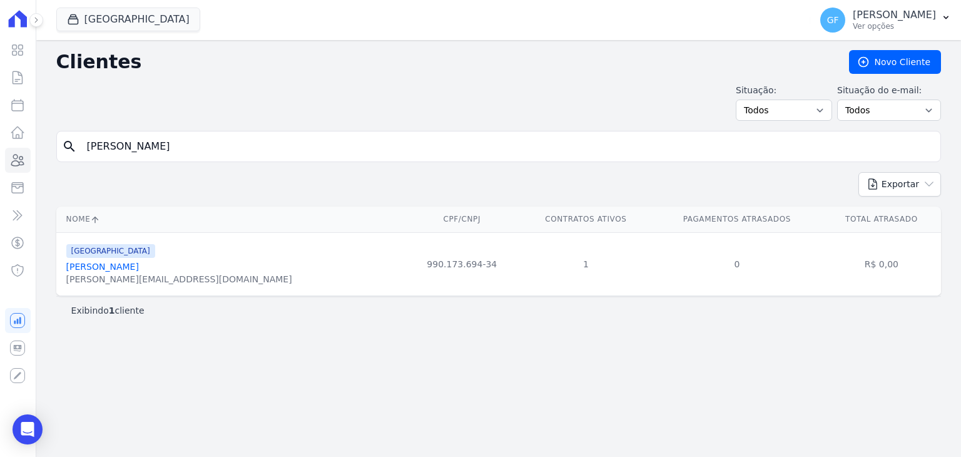
click at [139, 264] on link "[PERSON_NAME]" at bounding box center [102, 266] width 73 height 10
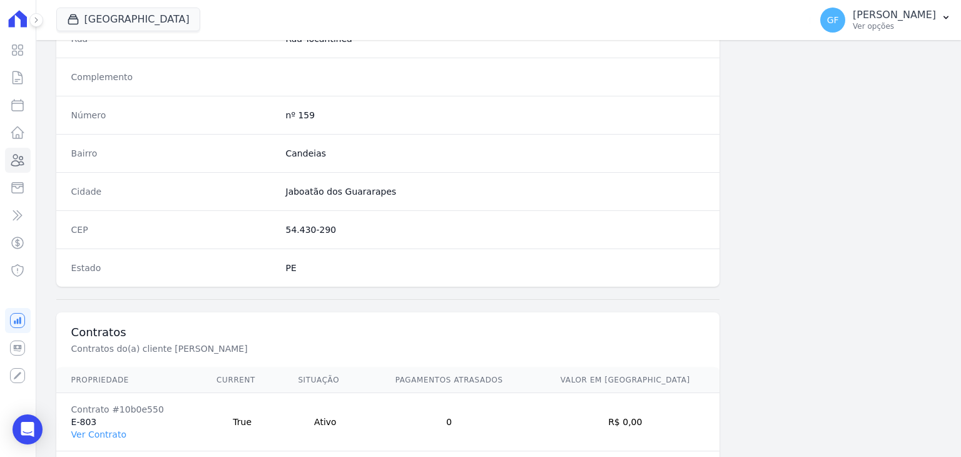
scroll to position [710, 0]
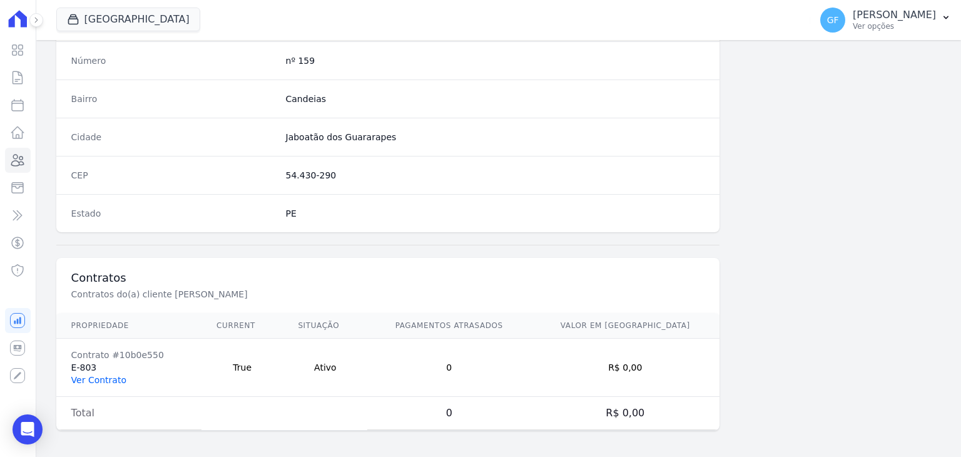
click at [103, 377] on link "Ver Contrato" at bounding box center [98, 380] width 55 height 10
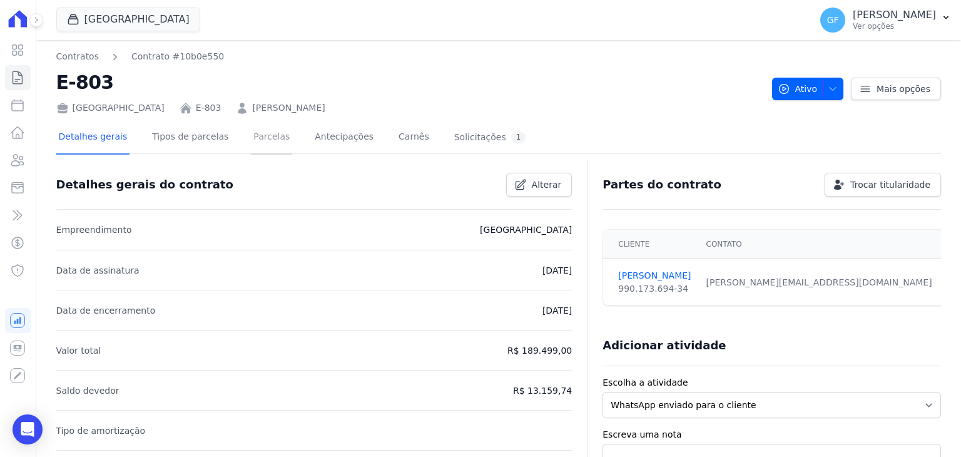
click at [260, 131] on link "Parcelas" at bounding box center [271, 137] width 41 height 33
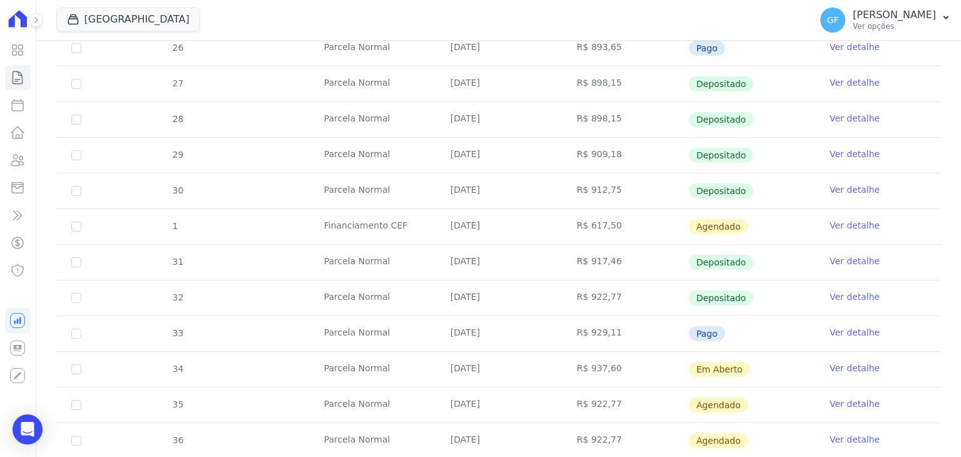
scroll to position [423, 0]
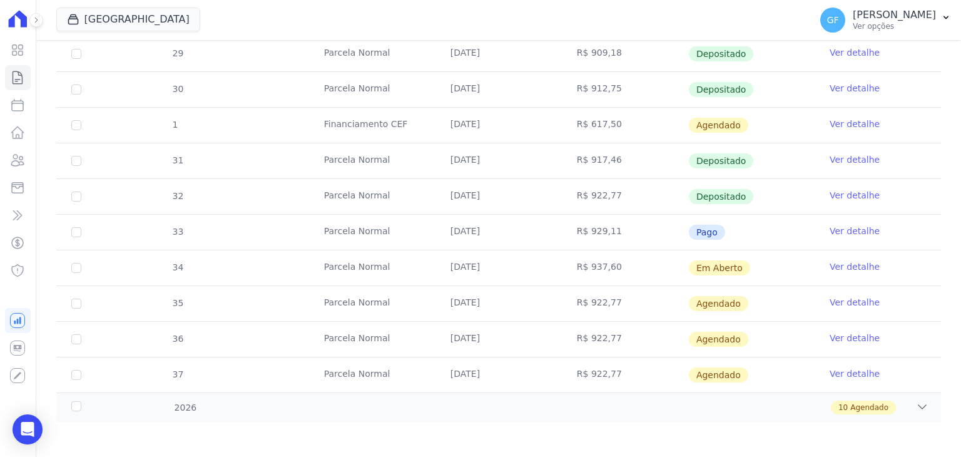
drag, startPoint x: 548, startPoint y: 261, endPoint x: 562, endPoint y: 261, distance: 14.4
click at [562, 261] on tr "34 [GEOGRAPHIC_DATA] [DATE] R$ 937,60 Em [GEOGRAPHIC_DATA] Ver detalhe" at bounding box center [498, 268] width 884 height 36
click at [634, 271] on td "R$ 937,60" at bounding box center [625, 267] width 126 height 35
click at [829, 261] on link "Ver detalhe" at bounding box center [854, 266] width 50 height 13
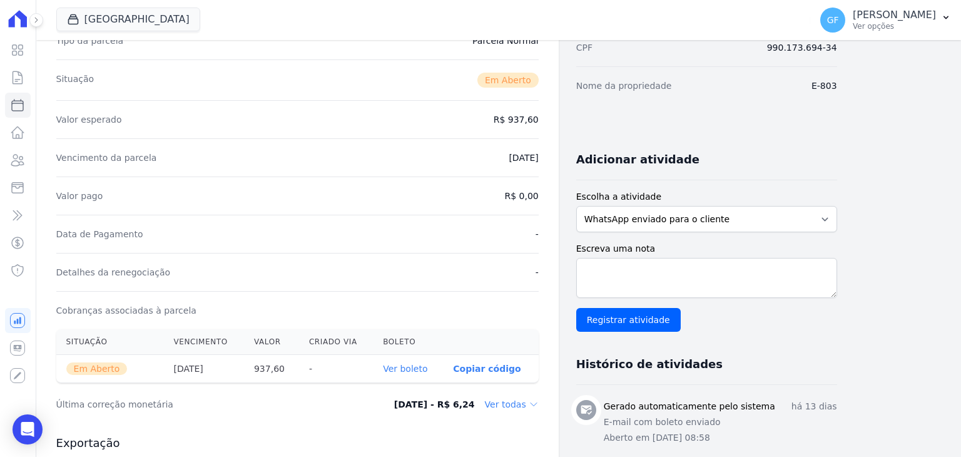
scroll to position [313, 0]
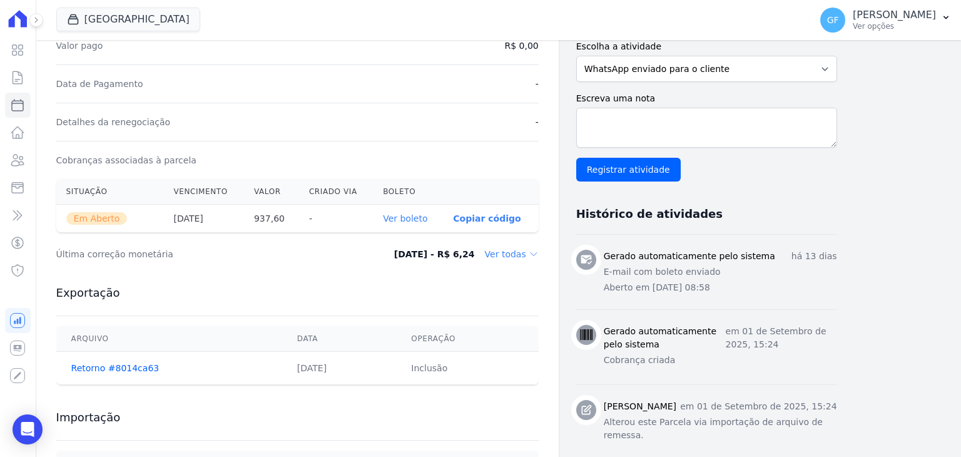
click at [410, 218] on link "Ver boleto" at bounding box center [405, 218] width 44 height 10
